Goal: Task Accomplishment & Management: Manage account settings

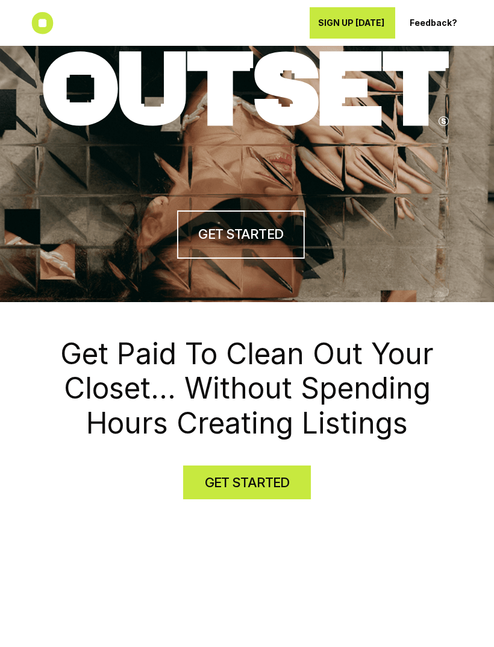
click at [236, 482] on h4 "GET STARTED" at bounding box center [247, 482] width 84 height 19
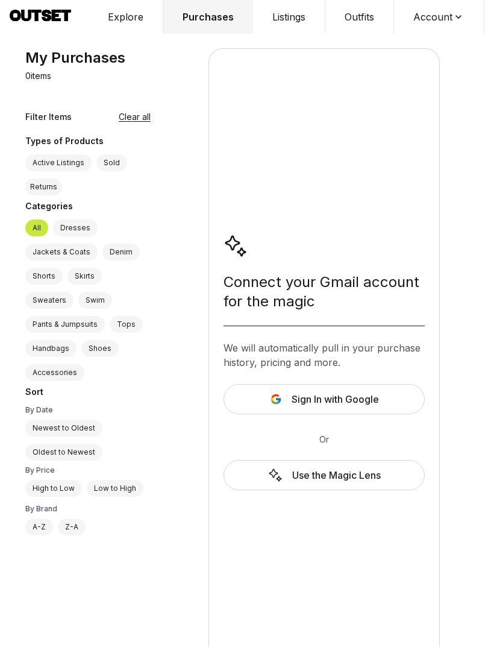
click at [315, 402] on span "Sign In with Google" at bounding box center [335, 399] width 87 height 14
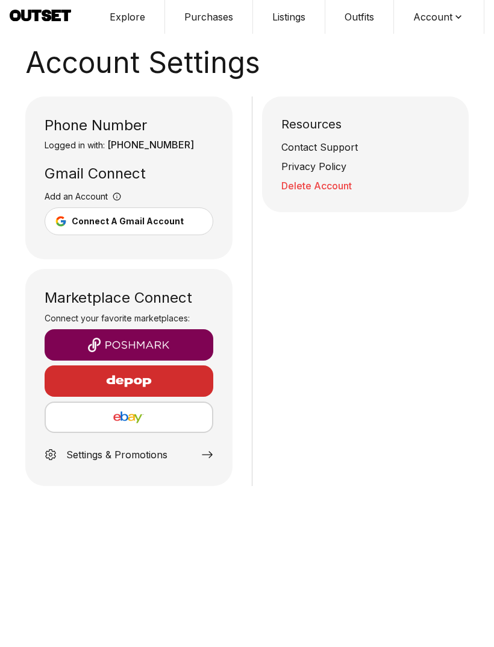
click at [115, 342] on img "button" at bounding box center [129, 345] width 150 height 14
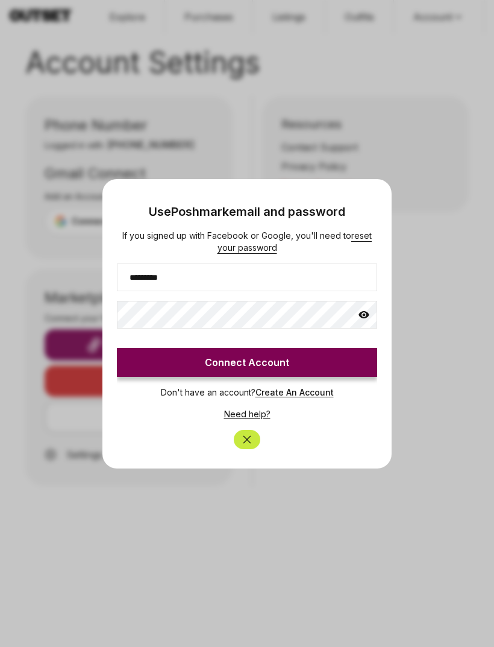
type input "*********"
click at [199, 367] on button "Connect Account" at bounding box center [247, 362] width 260 height 29
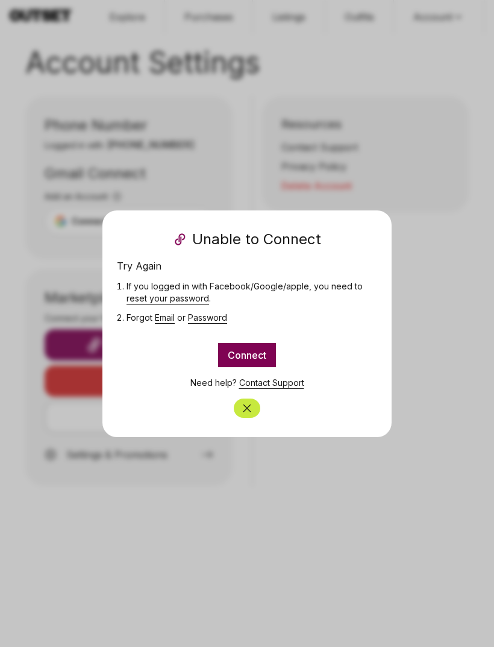
click at [244, 414] on icon "Close" at bounding box center [247, 408] width 12 height 12
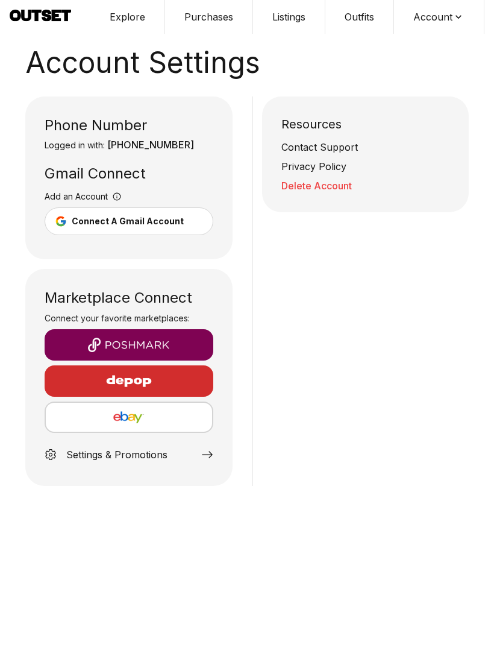
click at [99, 222] on div "Connect A Gmail Account" at bounding box center [128, 221] width 112 height 12
click at [80, 212] on button "Connect A Gmail Account" at bounding box center [129, 221] width 169 height 28
click at [103, 338] on img "button" at bounding box center [129, 345] width 150 height 14
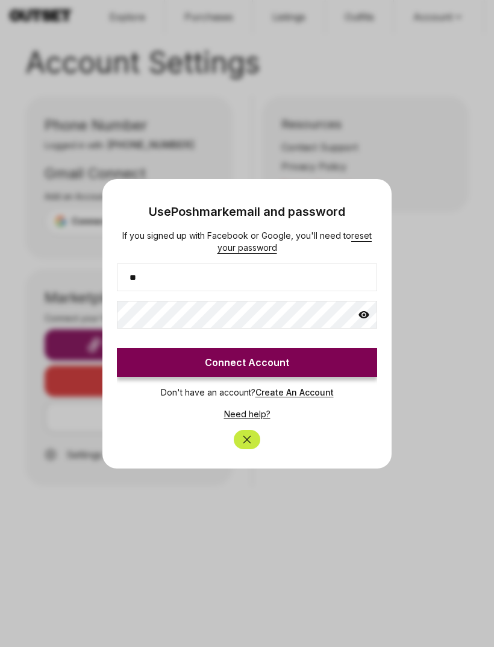
type input "*"
type input "*********"
click at [244, 361] on button "Connect Account" at bounding box center [247, 362] width 260 height 29
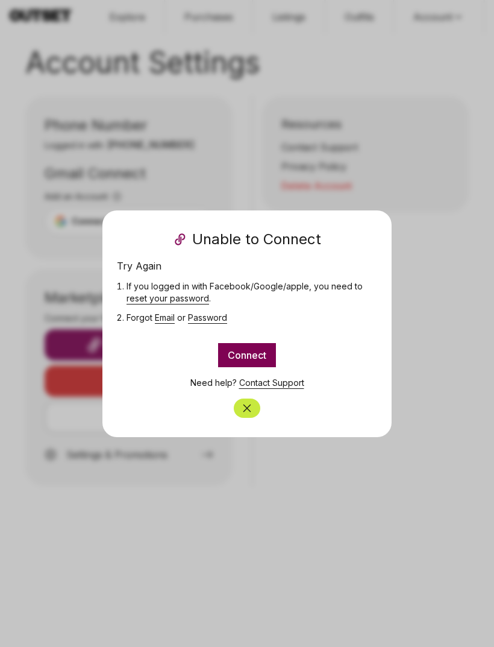
click at [245, 405] on icon "Close" at bounding box center [247, 408] width 12 height 12
